Goal: Task Accomplishment & Management: Use online tool/utility

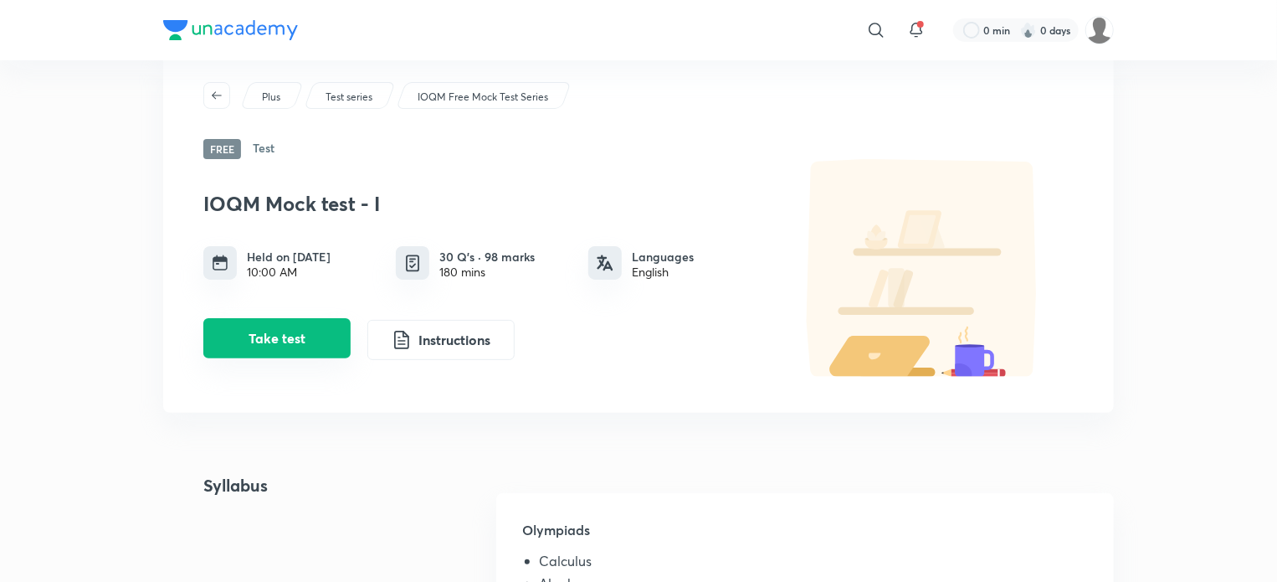
click at [324, 340] on button "Take test" at bounding box center [276, 338] width 147 height 40
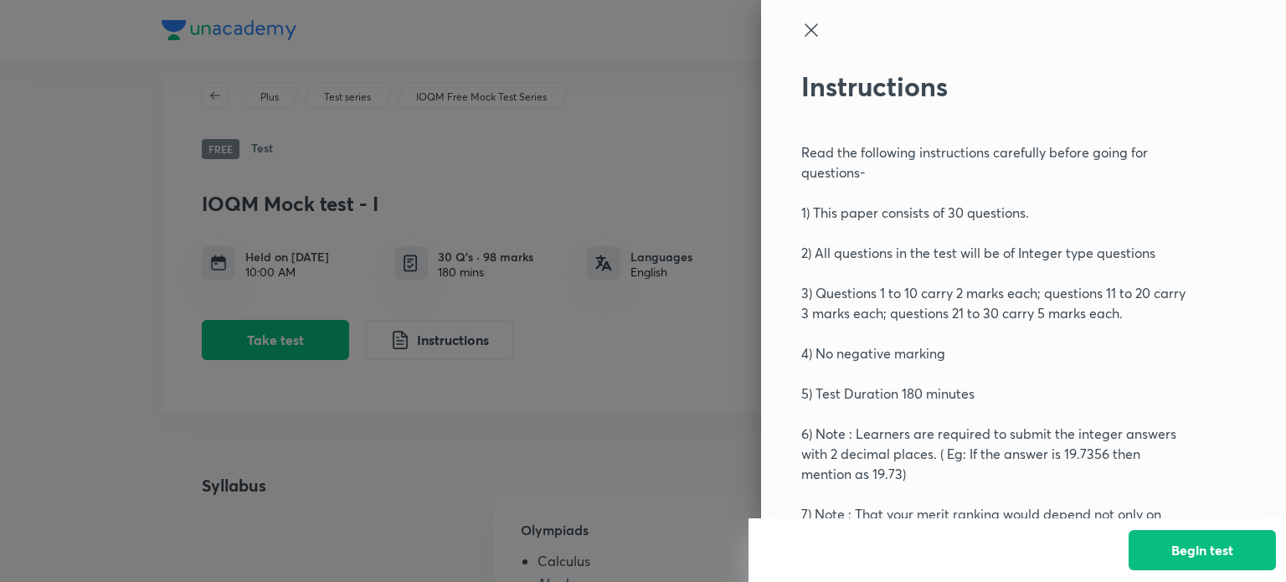
scroll to position [86, 0]
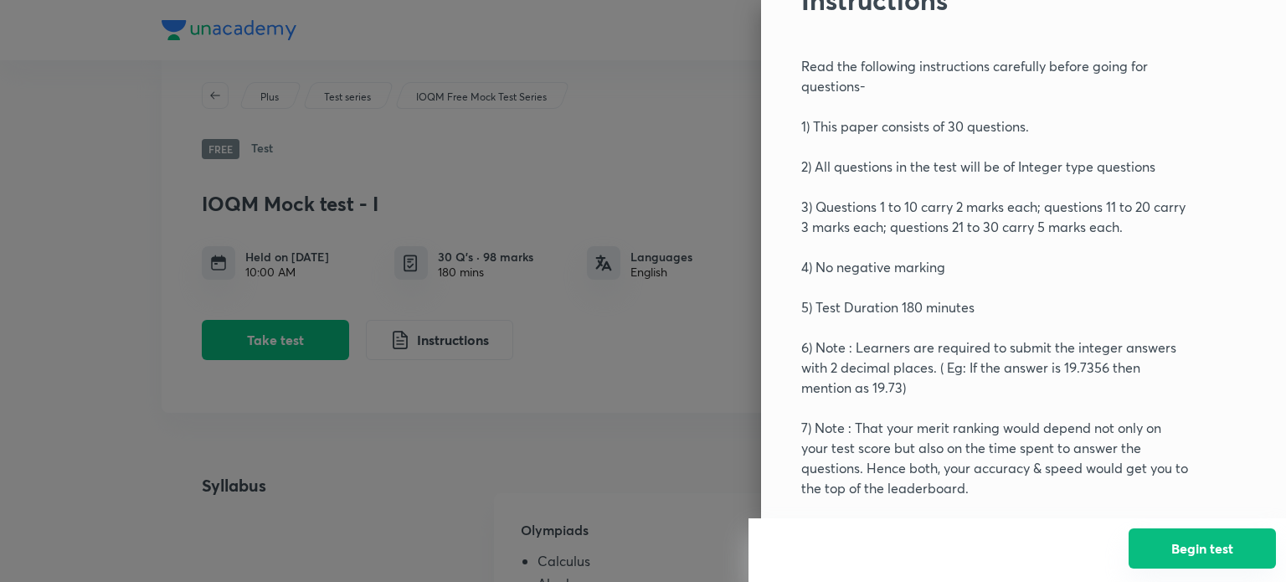
click at [1179, 532] on button "Begin test" at bounding box center [1201, 548] width 147 height 40
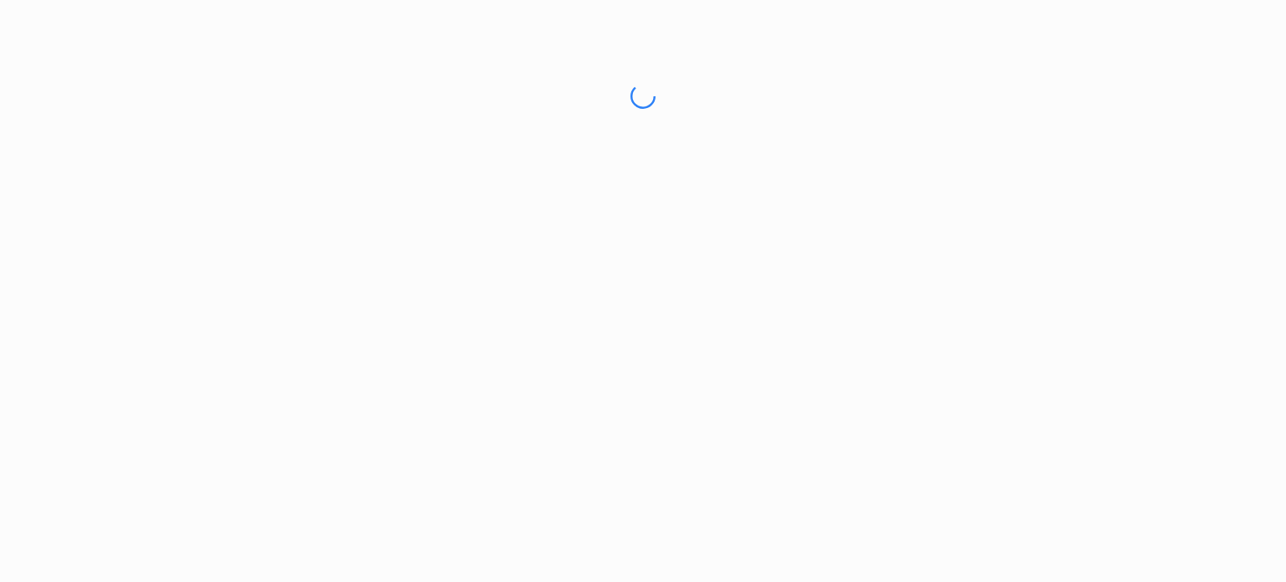
scroll to position [0, 0]
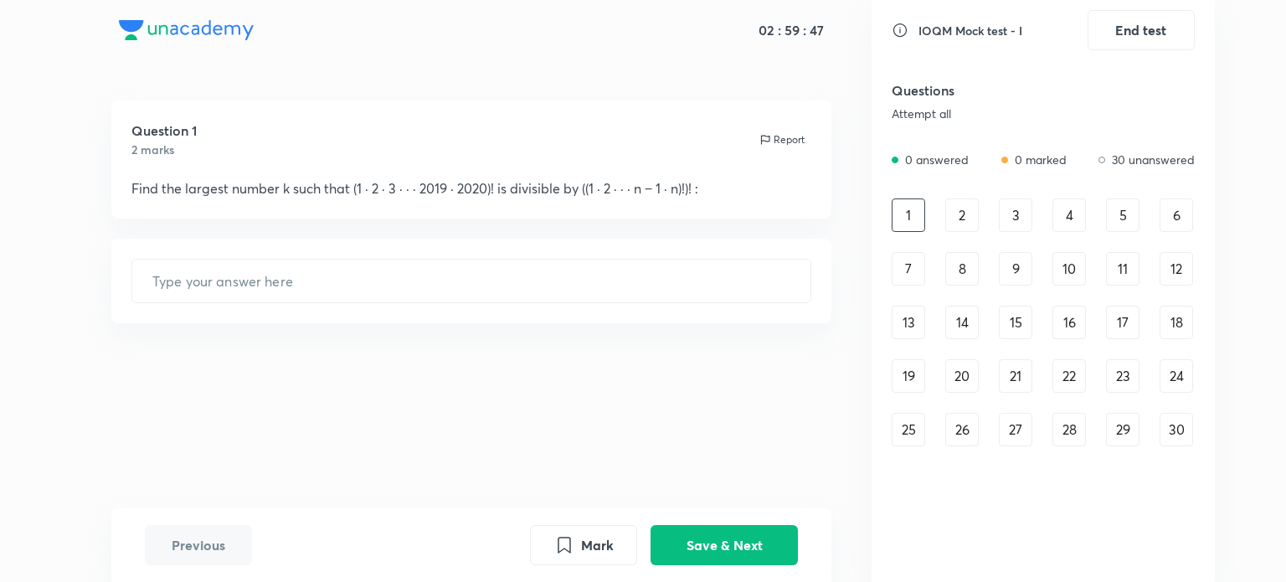
click at [972, 221] on div "2" at bounding box center [961, 214] width 33 height 33
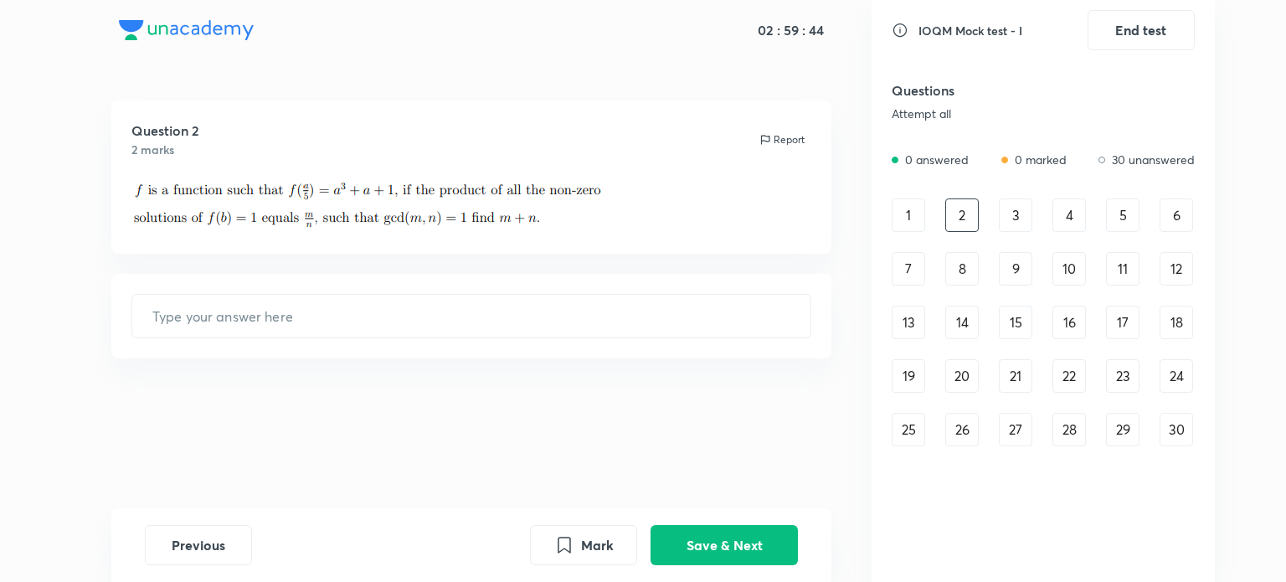
click at [1001, 223] on div "3" at bounding box center [1015, 214] width 33 height 33
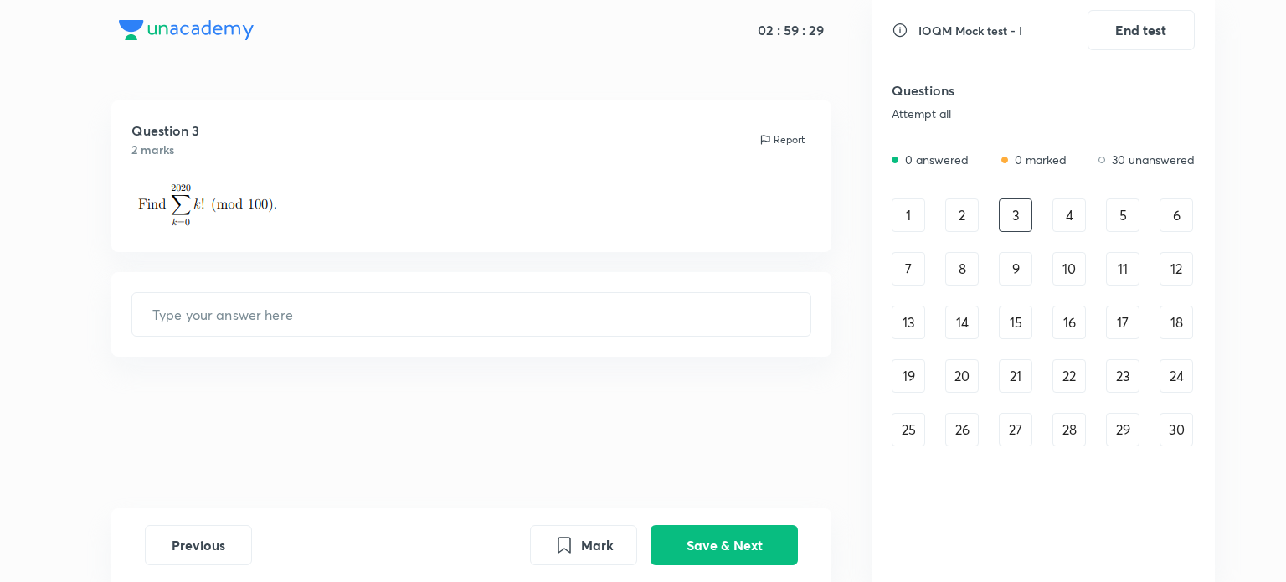
click at [547, 246] on div "Question 3 2 marks Report" at bounding box center [471, 175] width 721 height 151
click at [1182, 439] on div "30" at bounding box center [1175, 429] width 33 height 33
